Goal: Task Accomplishment & Management: Manage account settings

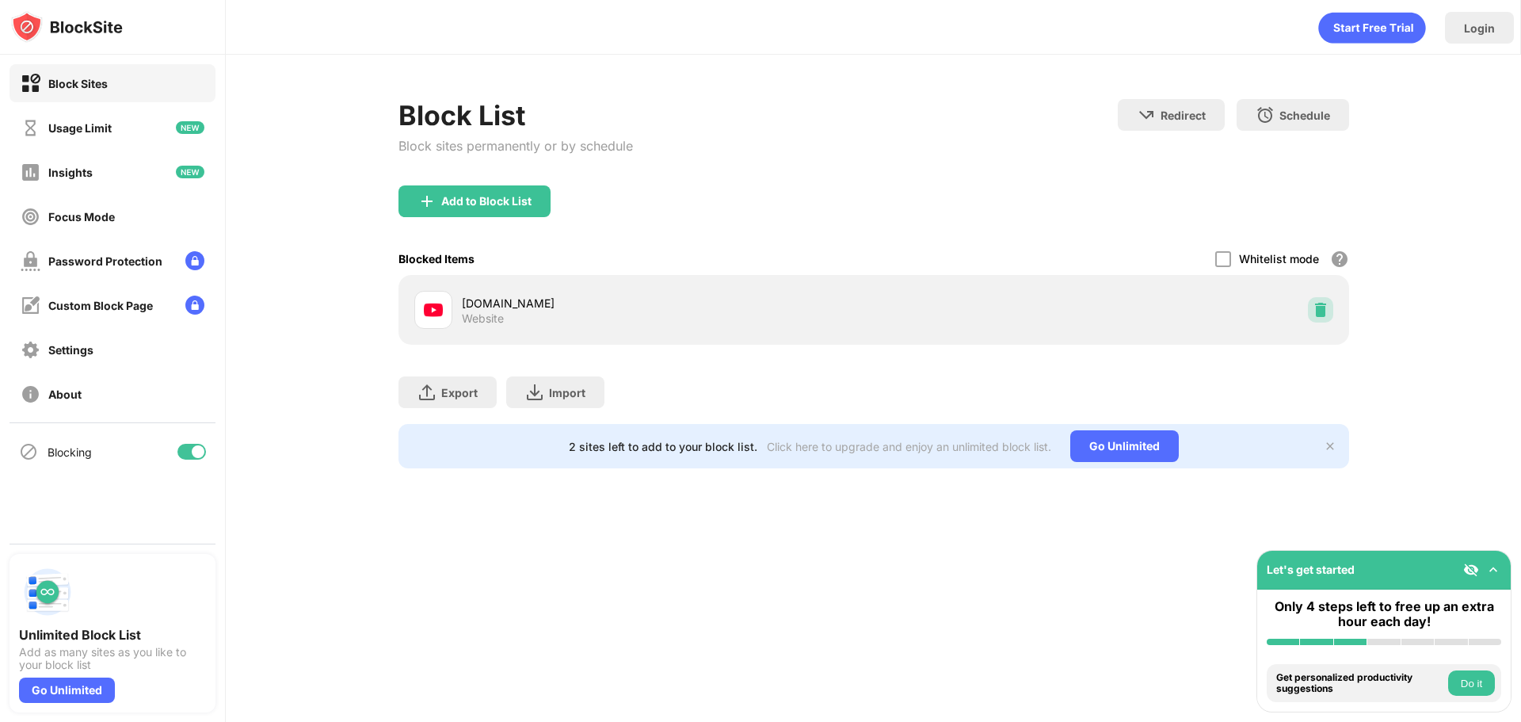
click at [1320, 309] on img at bounding box center [1320, 310] width 16 height 16
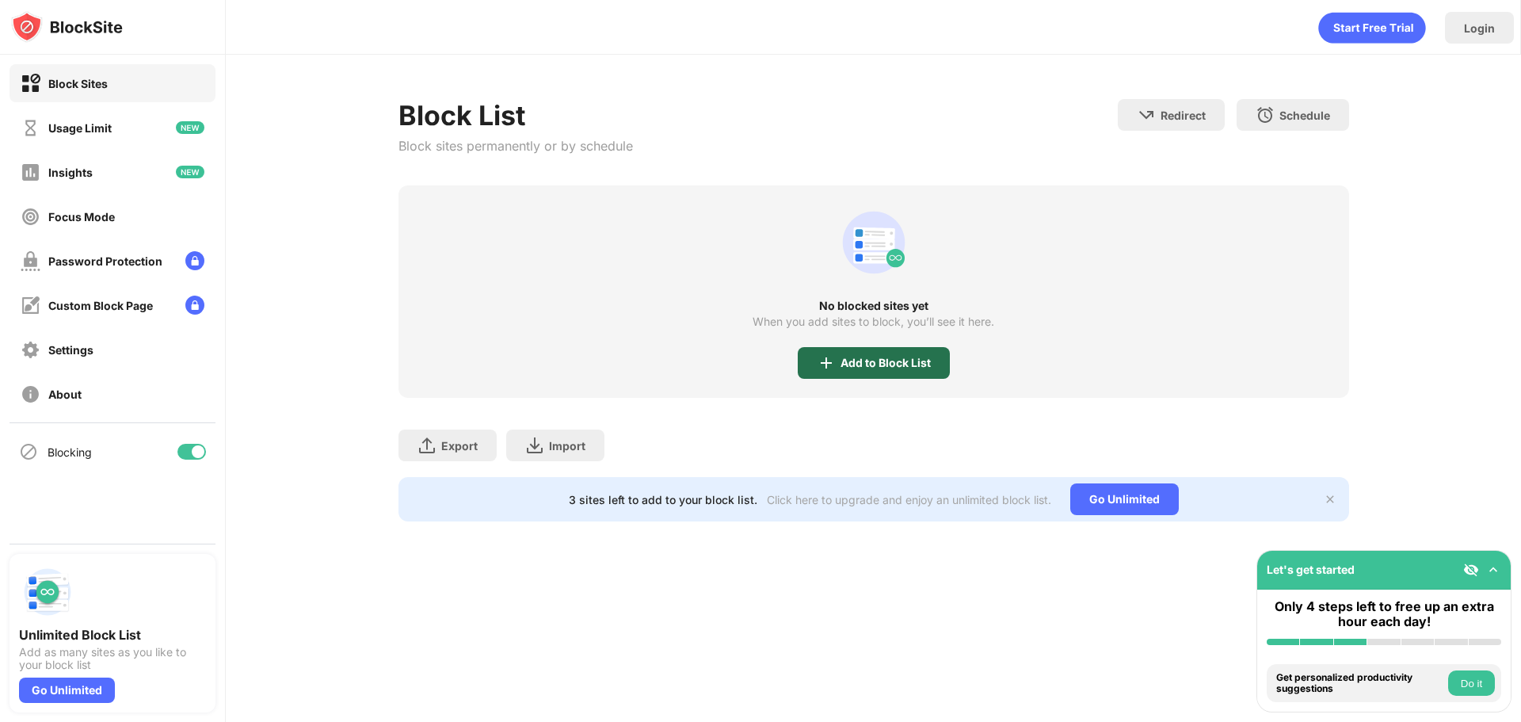
click at [847, 375] on div "Add to Block List" at bounding box center [874, 363] width 152 height 32
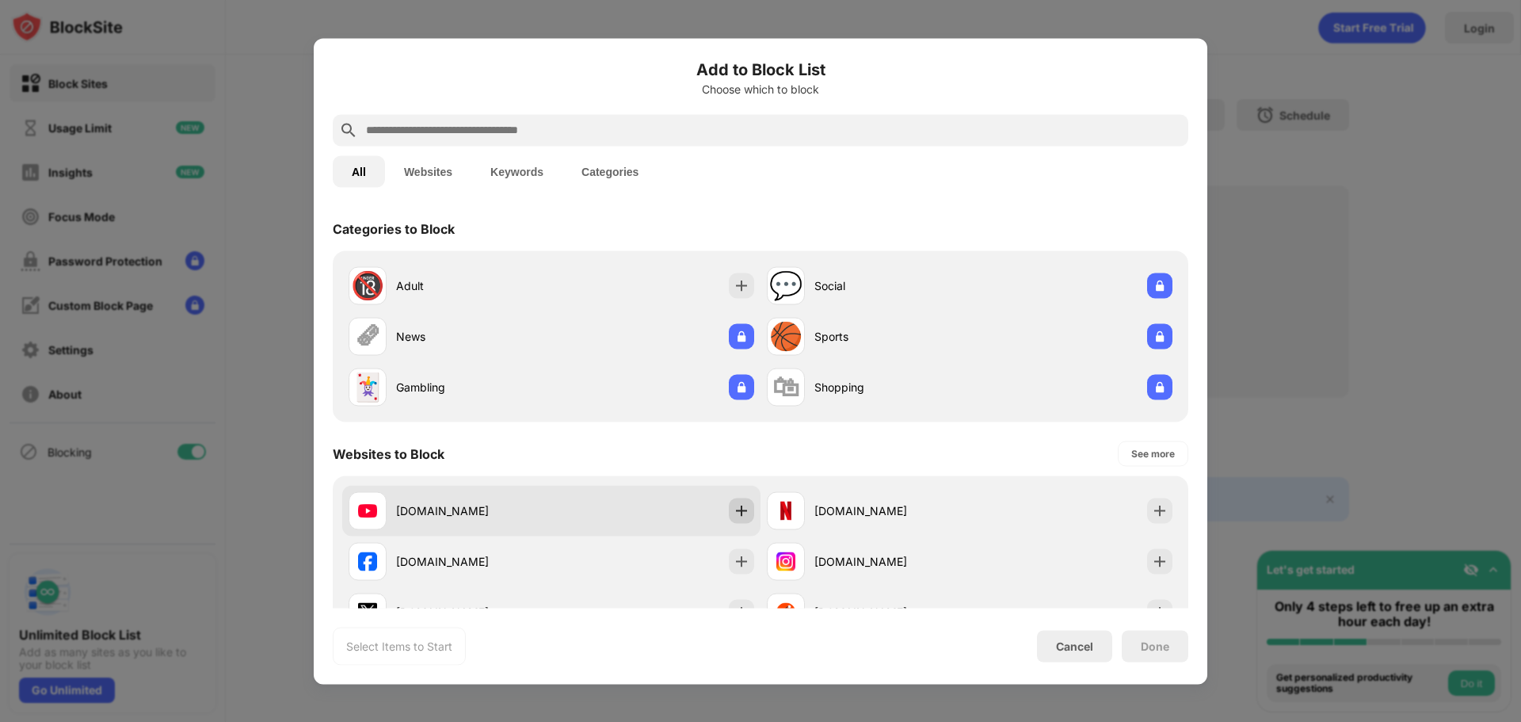
click at [742, 506] on img at bounding box center [741, 510] width 16 height 16
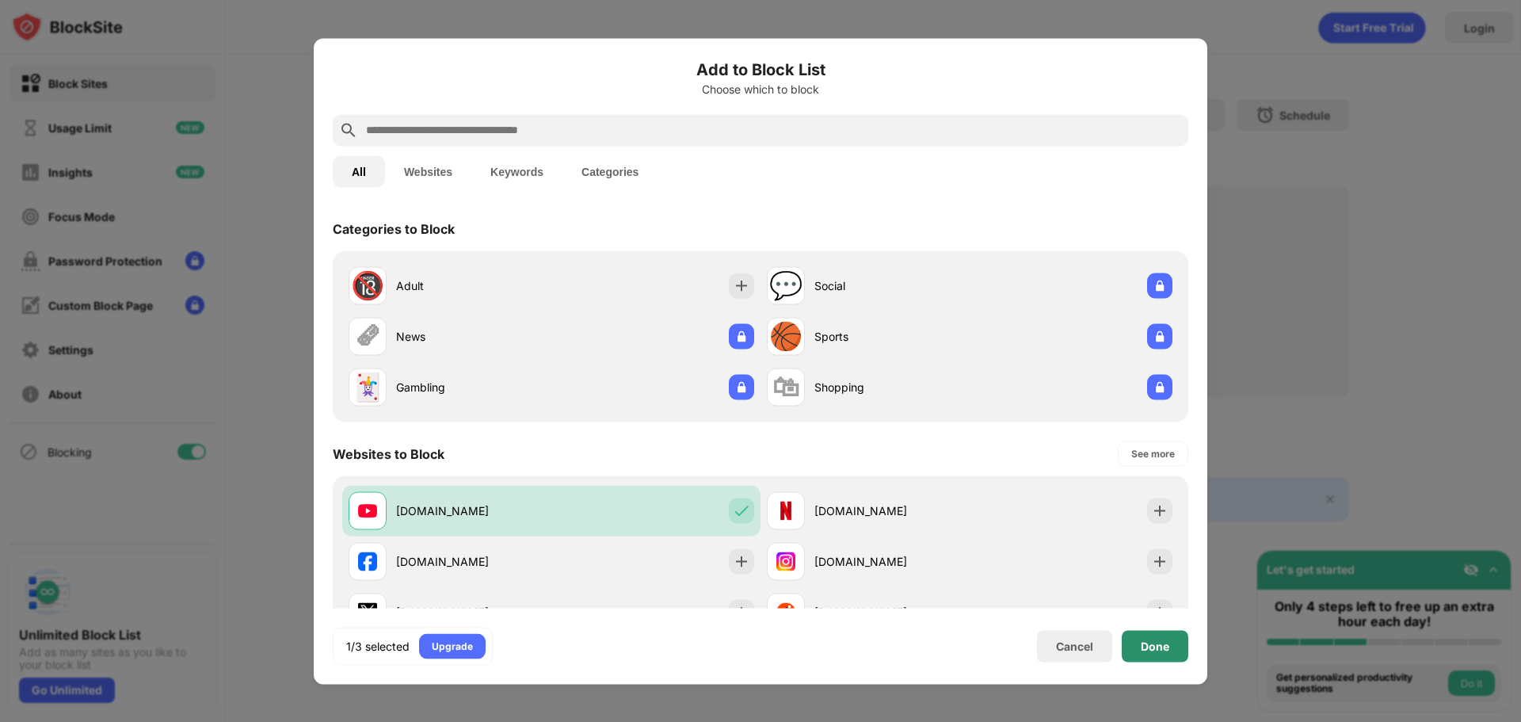
click at [1153, 647] on div "Done" at bounding box center [1155, 645] width 29 height 13
